Goal: Task Accomplishment & Management: Use online tool/utility

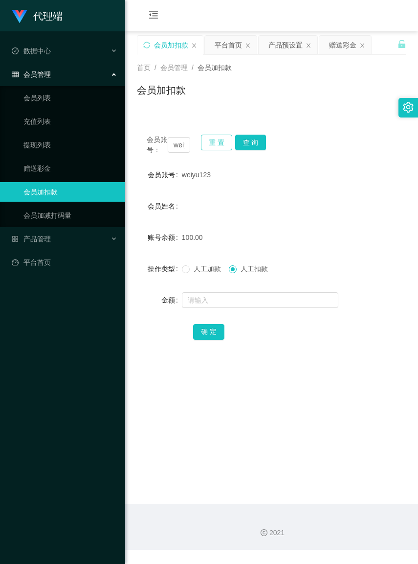
click at [219, 143] on button "重 置" at bounding box center [216, 143] width 31 height 16
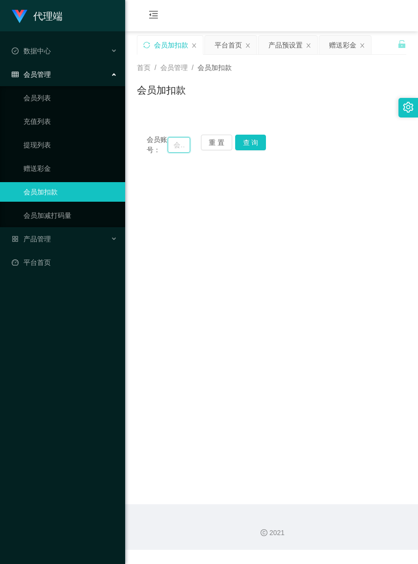
click at [173, 148] on input "text" at bounding box center [179, 145] width 22 height 16
click at [170, 149] on input "text" at bounding box center [179, 145] width 22 height 16
paste input "Cheamanhoe"
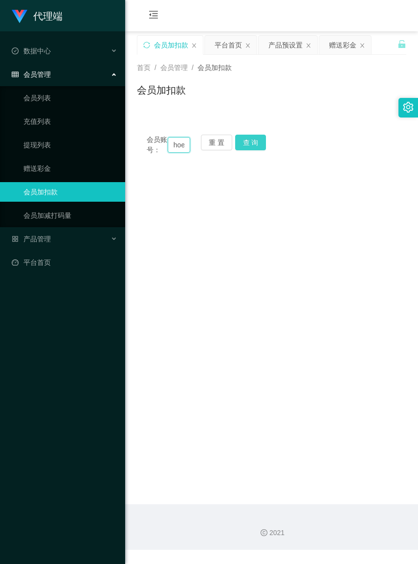
type input "Cheamanhoe"
click at [251, 138] on button "查 询" at bounding box center [250, 143] width 31 height 16
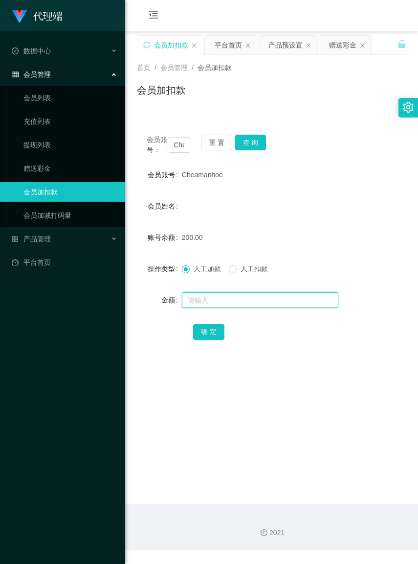
click at [207, 308] on input "text" at bounding box center [260, 300] width 157 height 16
type input "300"
click at [211, 334] on button "确 定" at bounding box center [208, 332] width 31 height 16
click at [224, 145] on button "重 置" at bounding box center [216, 143] width 31 height 16
